Goal: Transaction & Acquisition: Book appointment/travel/reservation

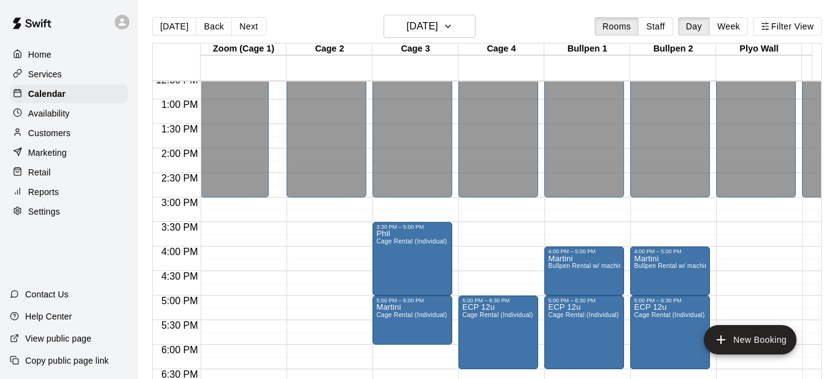
scroll to position [561, 0]
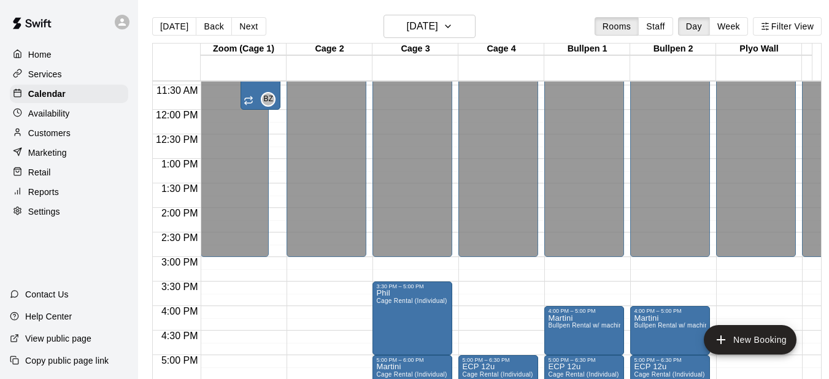
click at [172, 26] on button "[DATE]" at bounding box center [174, 26] width 44 height 18
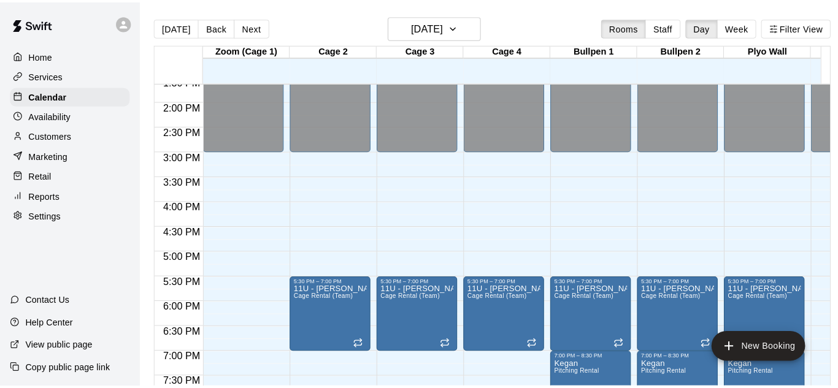
scroll to position [683, 0]
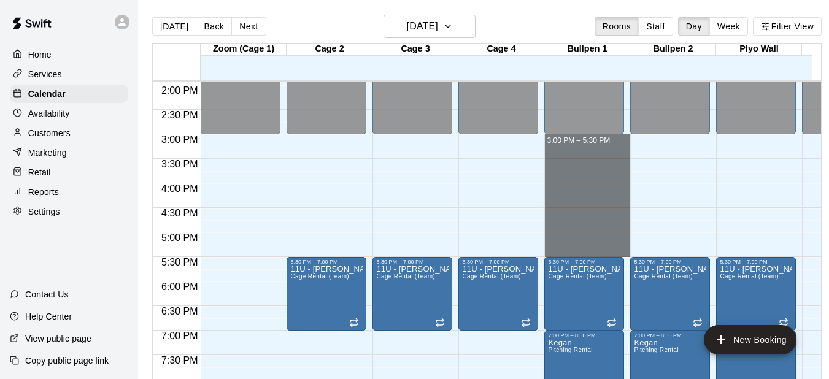
drag, startPoint x: 586, startPoint y: 140, endPoint x: 592, endPoint y: 253, distance: 113.0
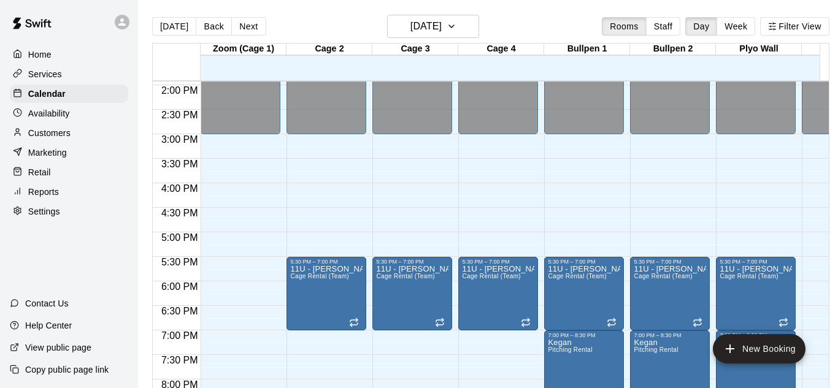
type input "*"
type input "**********"
click at [344, 158] on li "Cage Rental (Individual)" at bounding box center [204, 152] width 280 height 11
type input "**********"
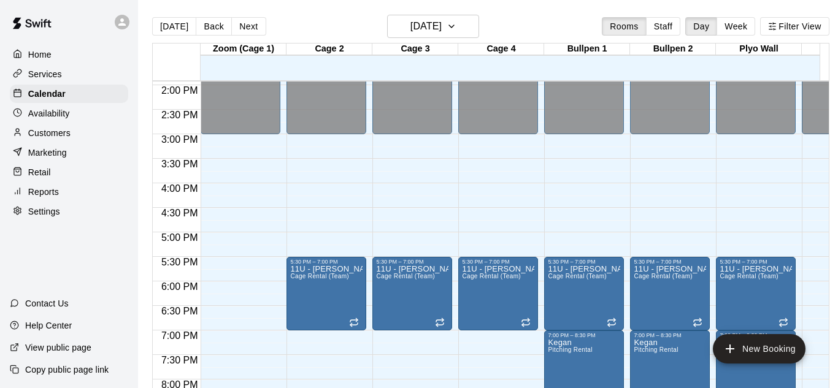
scroll to position [123, 0]
click at [329, 331] on li "Bullpen 2" at bounding box center [189, 336] width 280 height 11
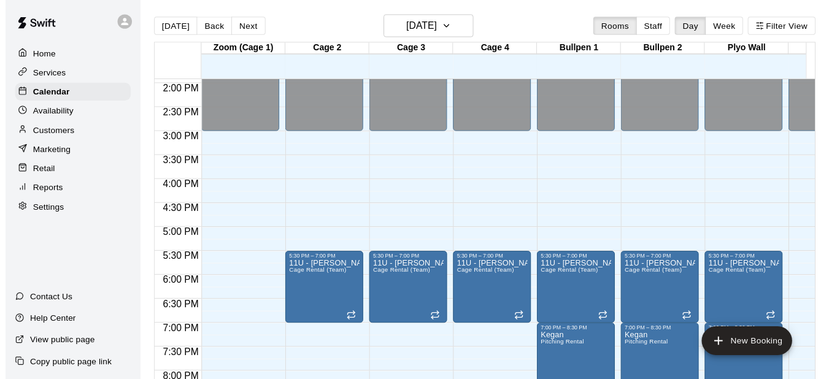
scroll to position [123, 0]
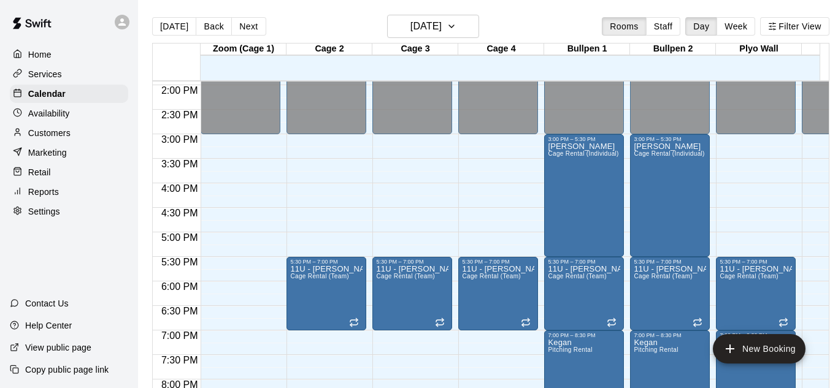
drag, startPoint x: 569, startPoint y: 336, endPoint x: 578, endPoint y: 329, distance: 11.4
